Goal: Task Accomplishment & Management: Manage account settings

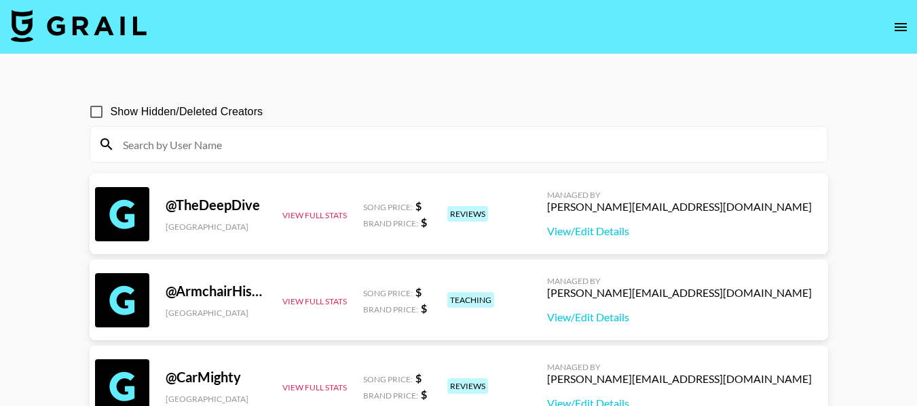
click at [905, 26] on icon "open drawer" at bounding box center [900, 27] width 16 height 16
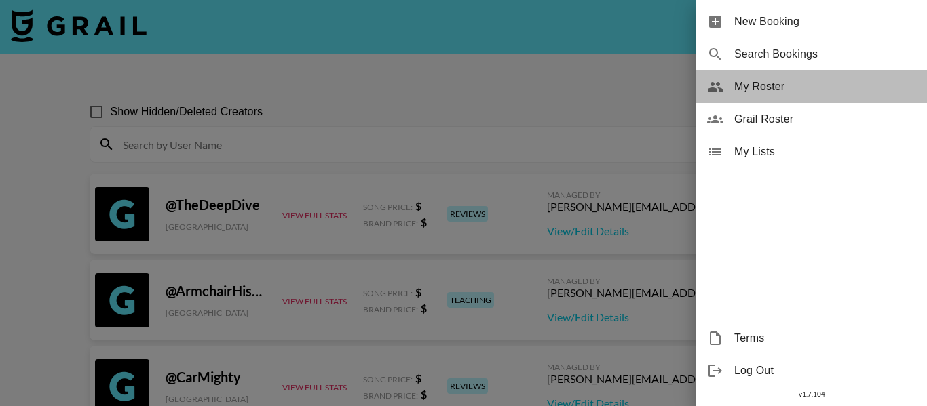
click at [795, 90] on span "My Roster" at bounding box center [825, 87] width 182 height 16
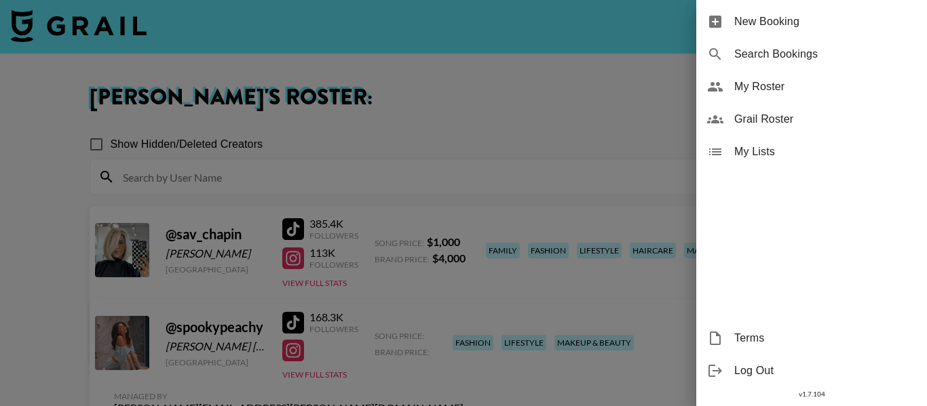
click at [590, 100] on div at bounding box center [463, 203] width 927 height 406
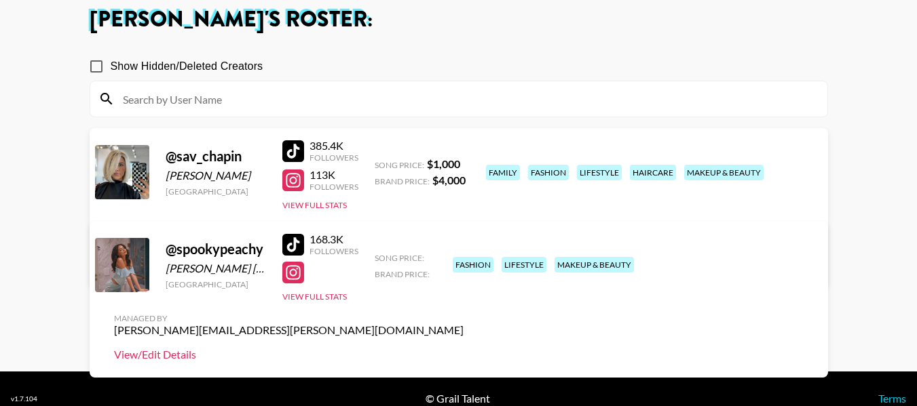
scroll to position [77, 0]
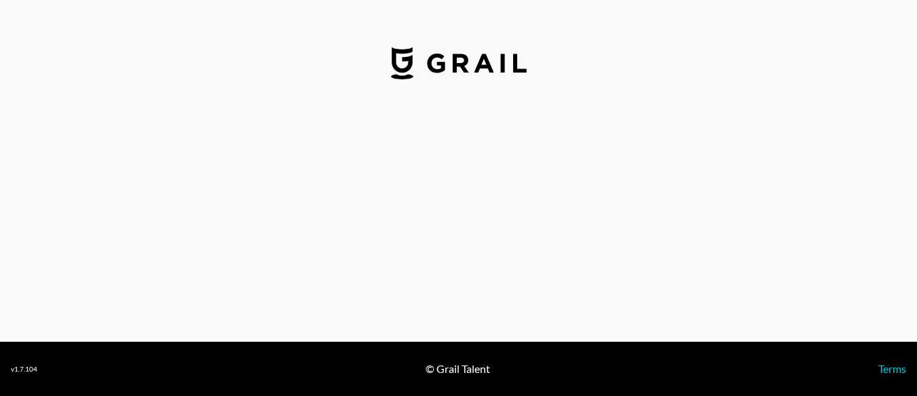
select select "USD"
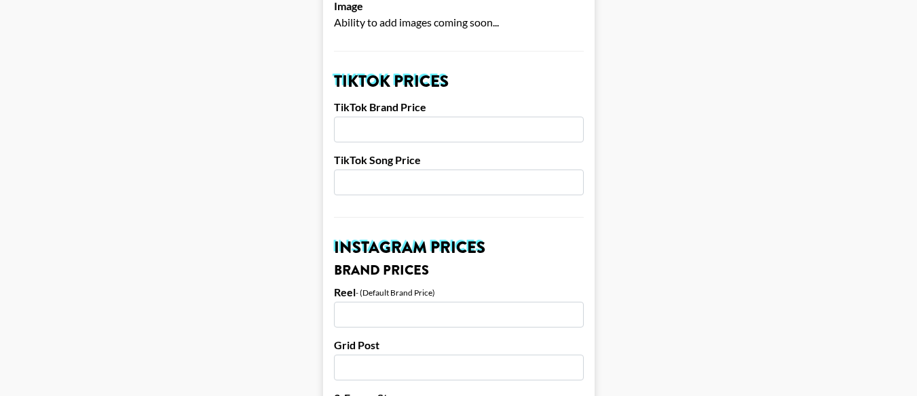
scroll to position [457, 0]
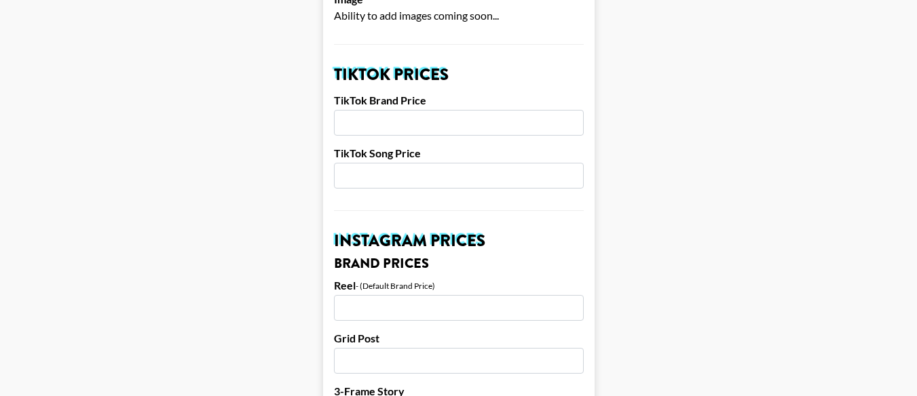
click at [477, 110] on input "number" at bounding box center [459, 123] width 250 height 26
type input "2000"
click at [461, 163] on input "number" at bounding box center [459, 176] width 250 height 26
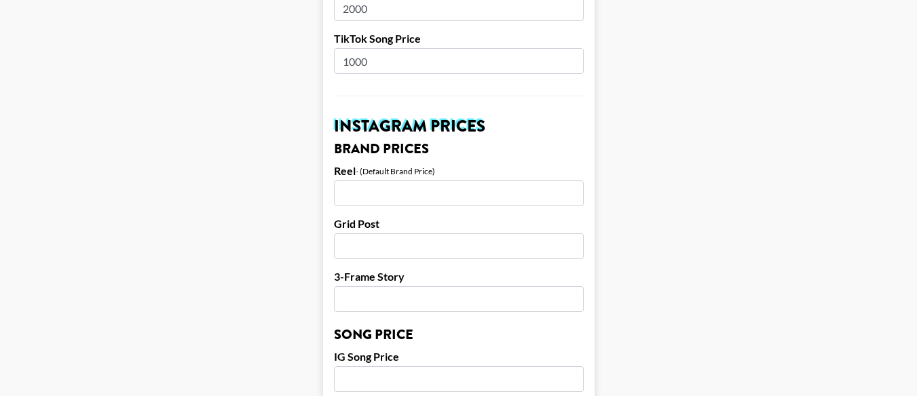
scroll to position [578, 0]
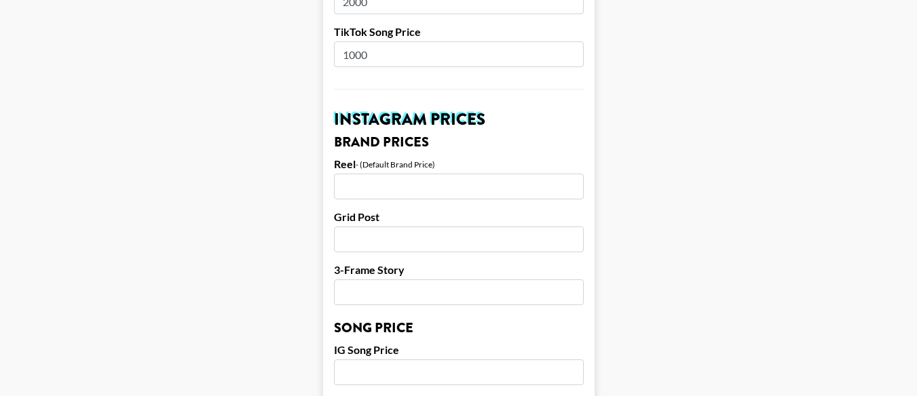
type input "1000"
click at [495, 177] on input "number" at bounding box center [459, 187] width 250 height 26
type input "500"
click at [491, 227] on input "number" at bounding box center [459, 240] width 250 height 26
type input "500"
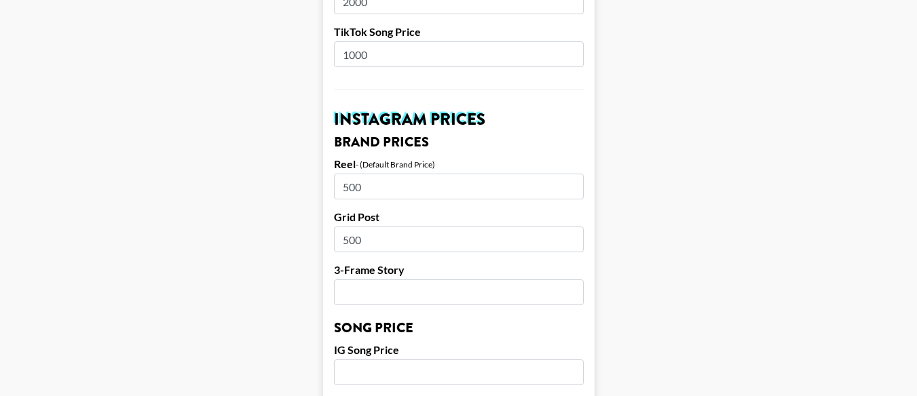
click at [472, 280] on input "number" at bounding box center [459, 293] width 250 height 26
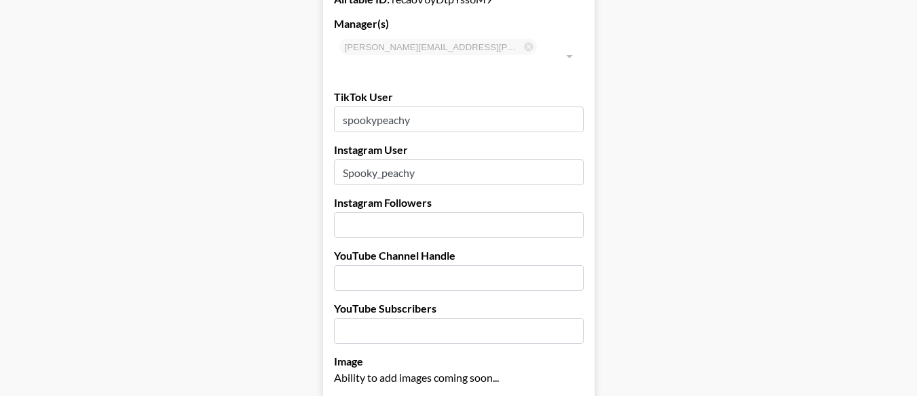
scroll to position [101, 0]
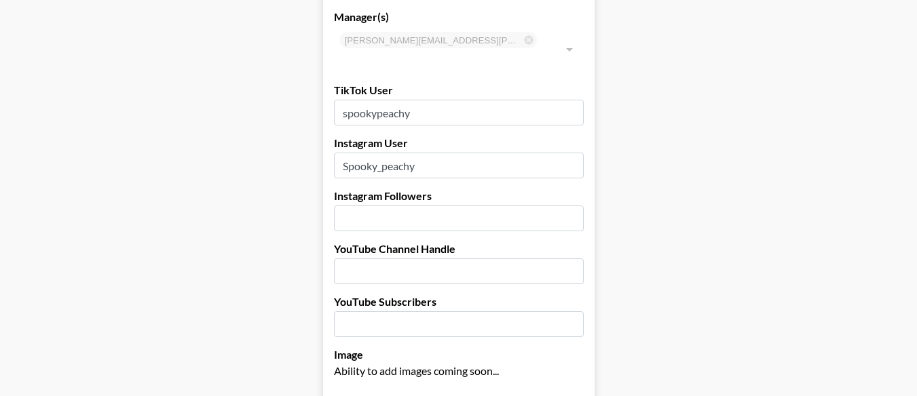
type input "250"
click at [521, 206] on input "number" at bounding box center [459, 219] width 250 height 26
type input "18600"
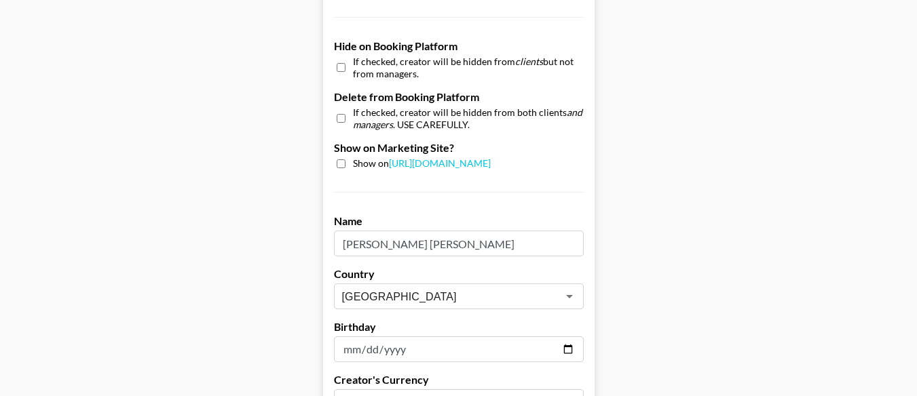
scroll to position [1445, 0]
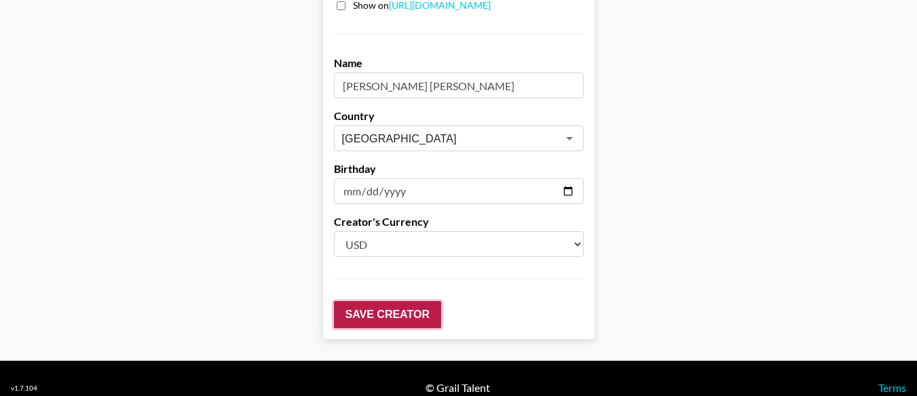
click at [434, 301] on input "Save Creator" at bounding box center [387, 314] width 107 height 27
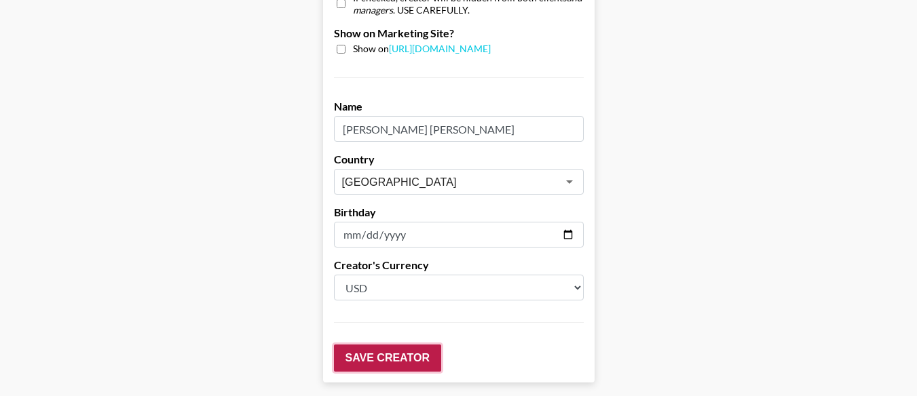
scroll to position [1488, 0]
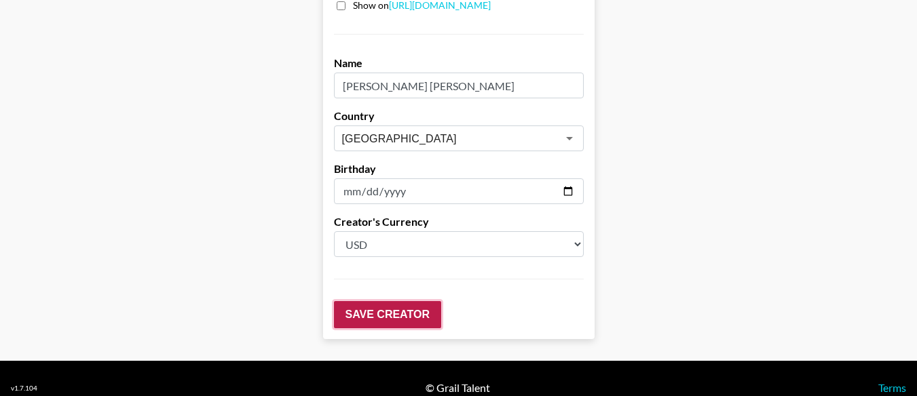
click at [404, 301] on input "Save Creator" at bounding box center [387, 314] width 107 height 27
